Goal: Information Seeking & Learning: Learn about a topic

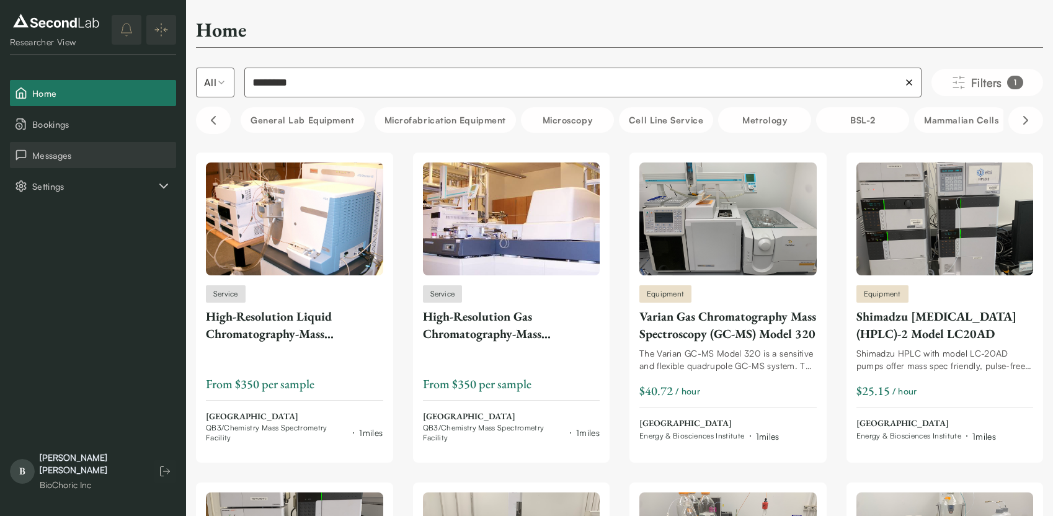
click at [135, 159] on span "Messages" at bounding box center [101, 155] width 139 height 13
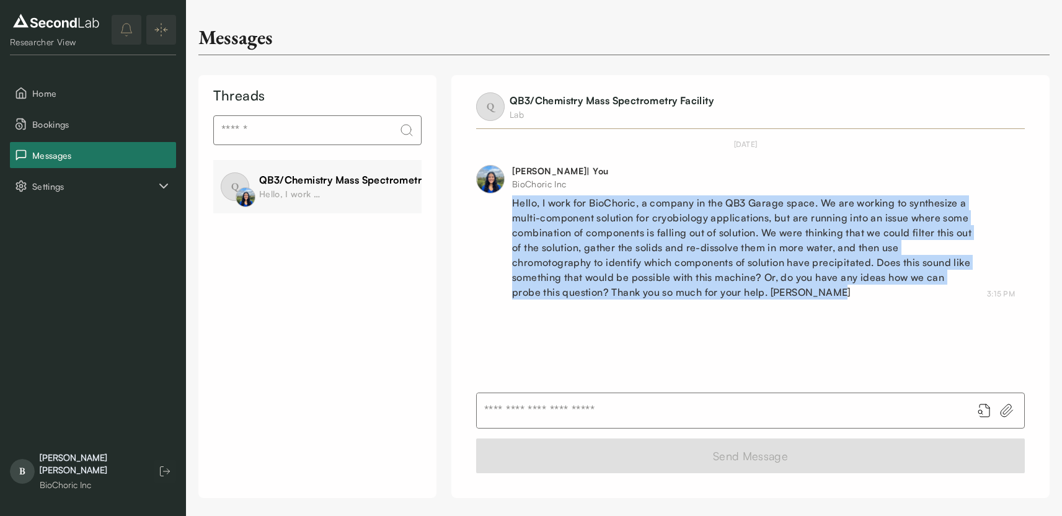
drag, startPoint x: 511, startPoint y: 203, endPoint x: 834, endPoint y: 296, distance: 335.7
click at [834, 296] on div "[PERSON_NAME] | You BioChoric Inc Hello, I work for BioChoric, a company in the…" at bounding box center [745, 232] width 539 height 135
copy div "Hello, I work for BioChoric, a company in the QB3 Garage space. We are working …"
click at [77, 113] on button "Bookings" at bounding box center [93, 124] width 166 height 26
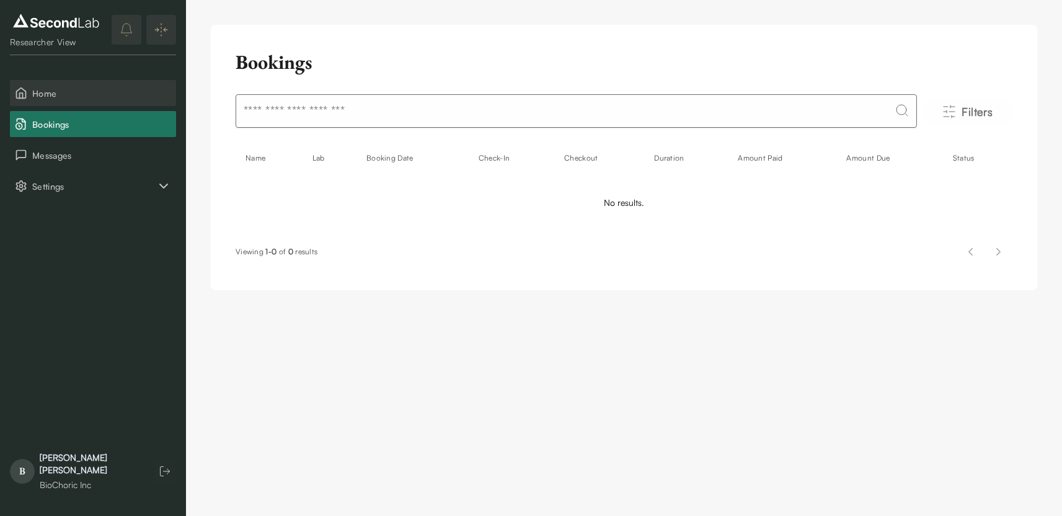
click at [87, 92] on span "Home" at bounding box center [101, 93] width 139 height 13
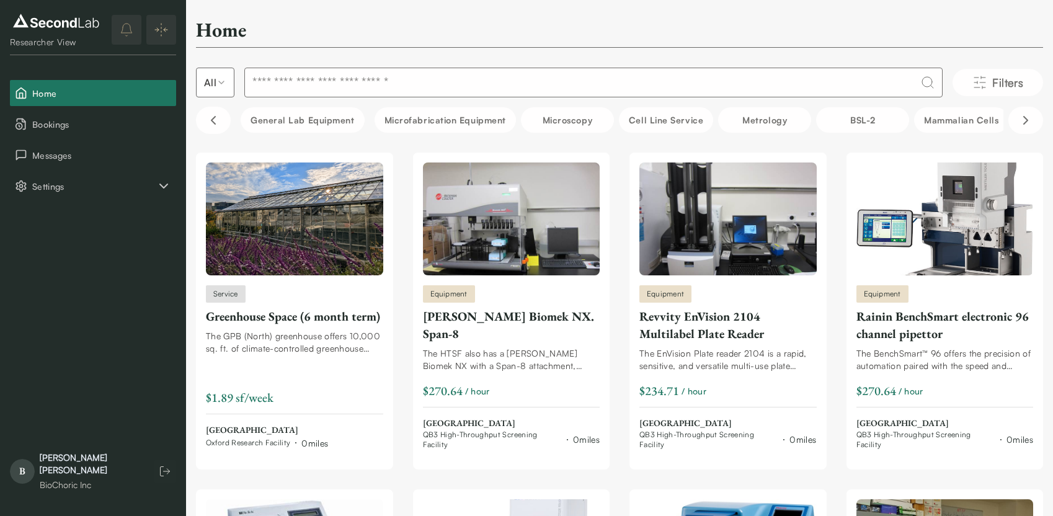
click at [473, 82] on input at bounding box center [593, 83] width 698 height 30
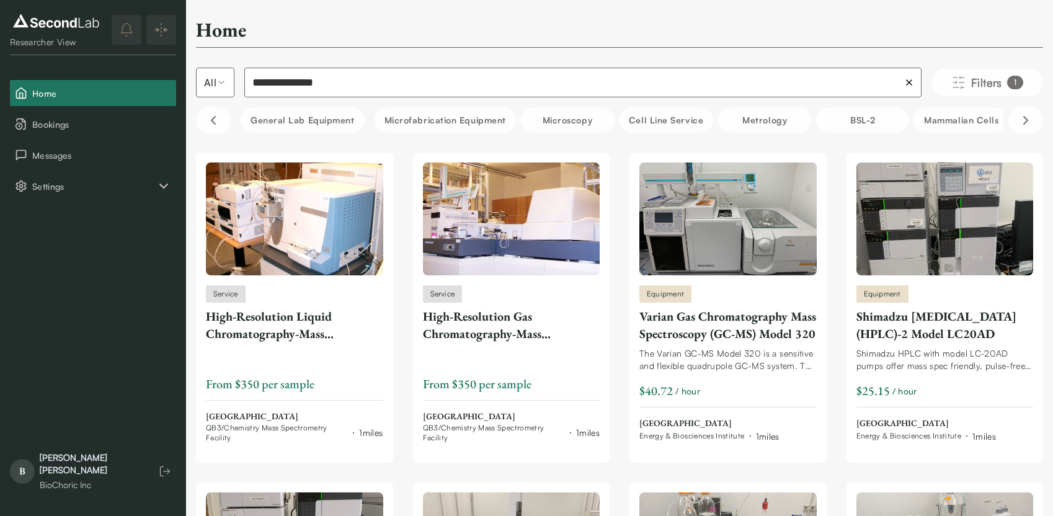
type input "**********"
